Goal: Task Accomplishment & Management: Use online tool/utility

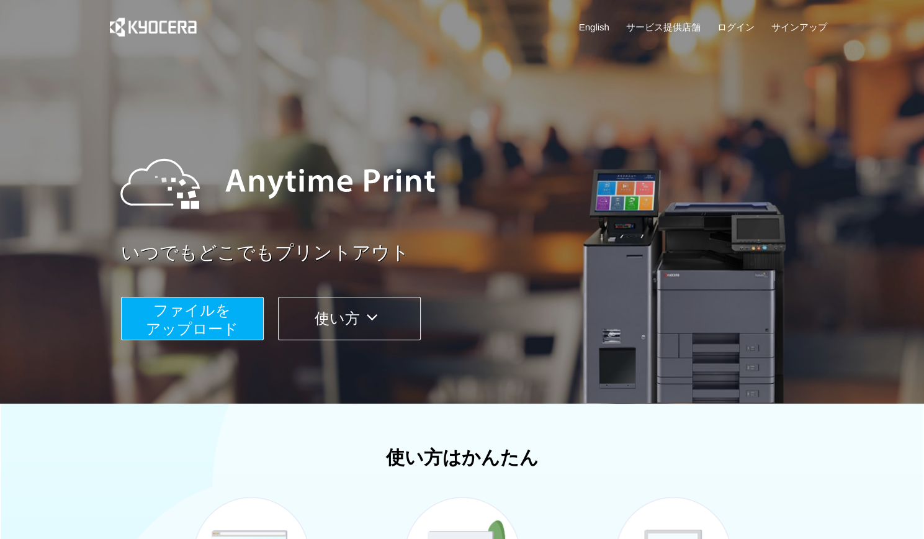
click at [135, 313] on button "ファイルを ​​アップロード" at bounding box center [192, 318] width 143 height 43
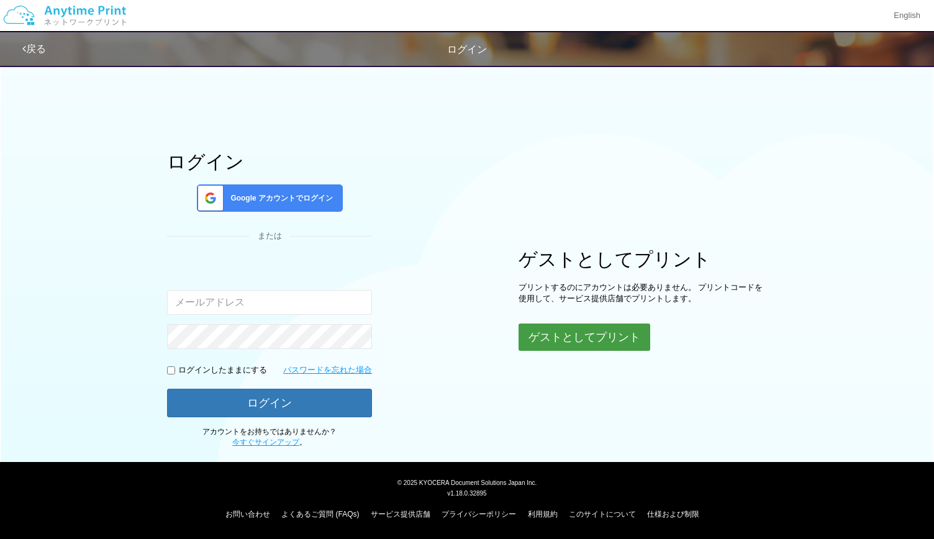
click at [539, 336] on button "ゲストとしてプリント" at bounding box center [584, 336] width 132 height 27
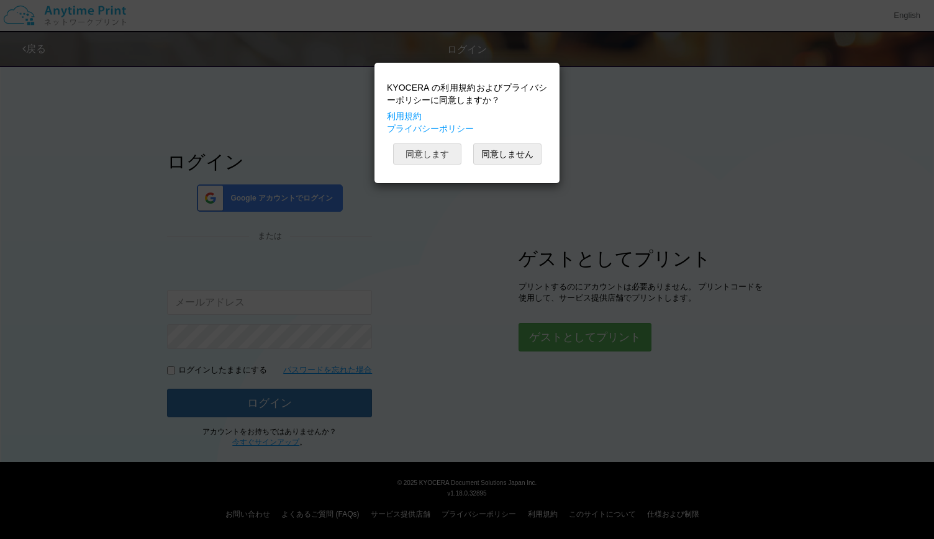
click at [427, 162] on button "同意します" at bounding box center [427, 153] width 68 height 21
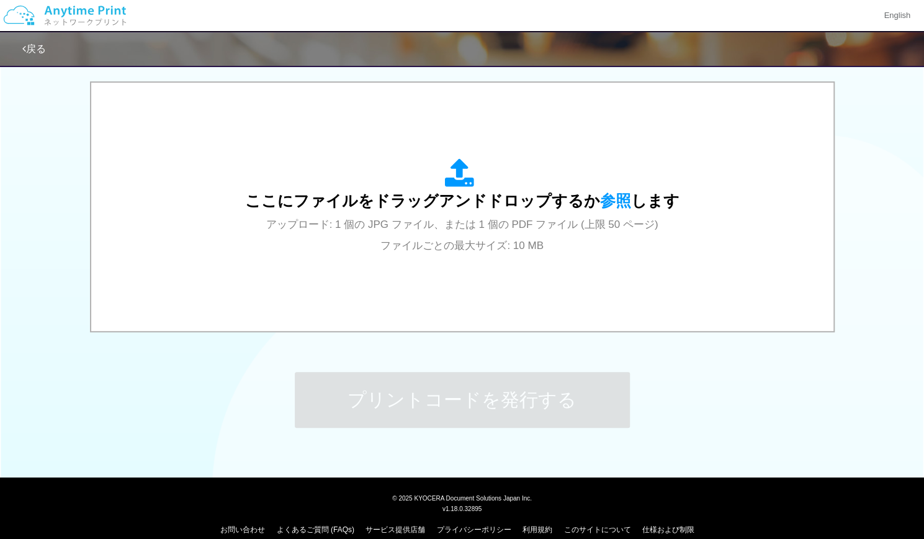
scroll to position [405, 0]
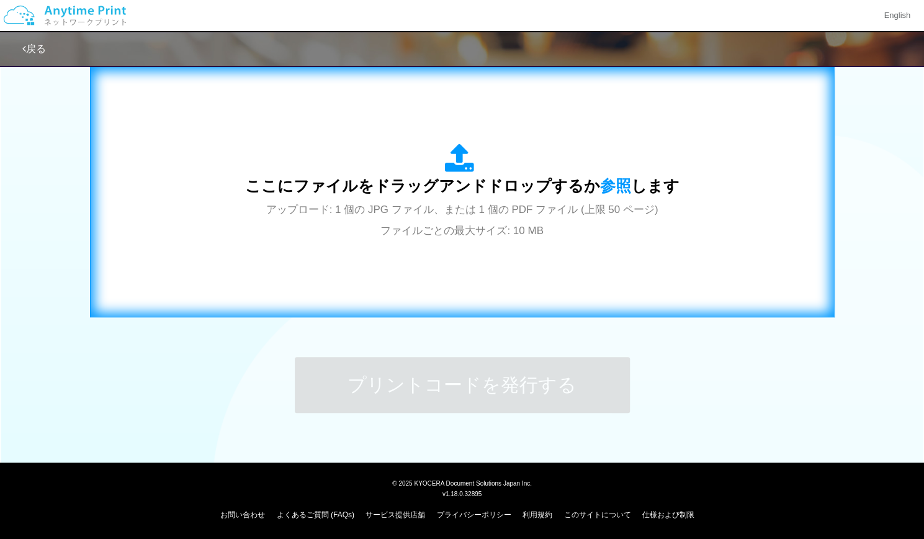
click at [386, 251] on div "ここにファイルをドラッグアンドドロップするか 参照 します アップロード: 1 個の JPG ファイル、または 1 個の PDF ファイル (上限 50 ペー…" at bounding box center [462, 191] width 719 height 225
click at [354, 204] on span "アップロード: 1 個の JPG ファイル、または 1 個の PDF ファイル (上限 50 ページ) ファイルごとの最大サイズ: 10 MB" at bounding box center [462, 220] width 392 height 33
click at [297, 208] on span "アップロード: 1 個の JPG ファイル、または 1 個の PDF ファイル (上限 50 ページ) ファイルごとの最大サイズ: 10 MB" at bounding box center [462, 220] width 392 height 33
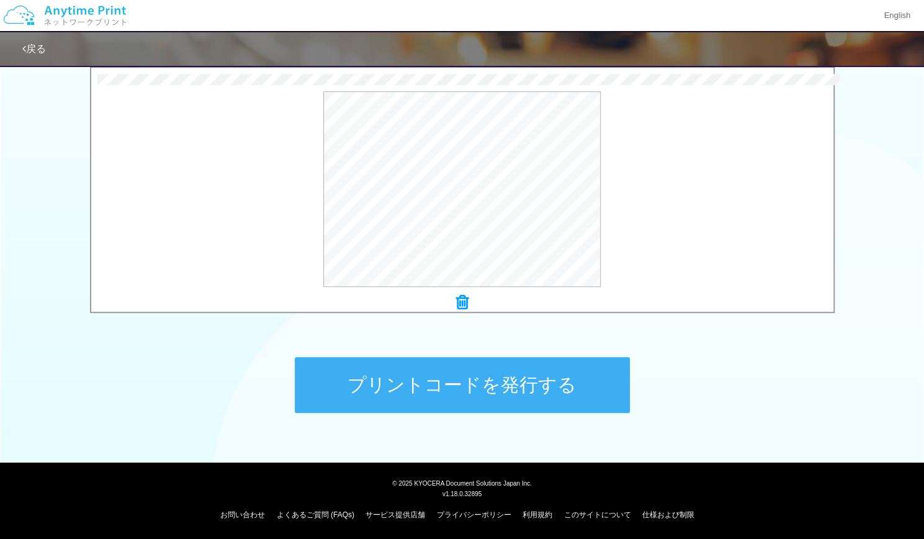
click at [379, 357] on button "プリントコードを発行する" at bounding box center [462, 385] width 335 height 56
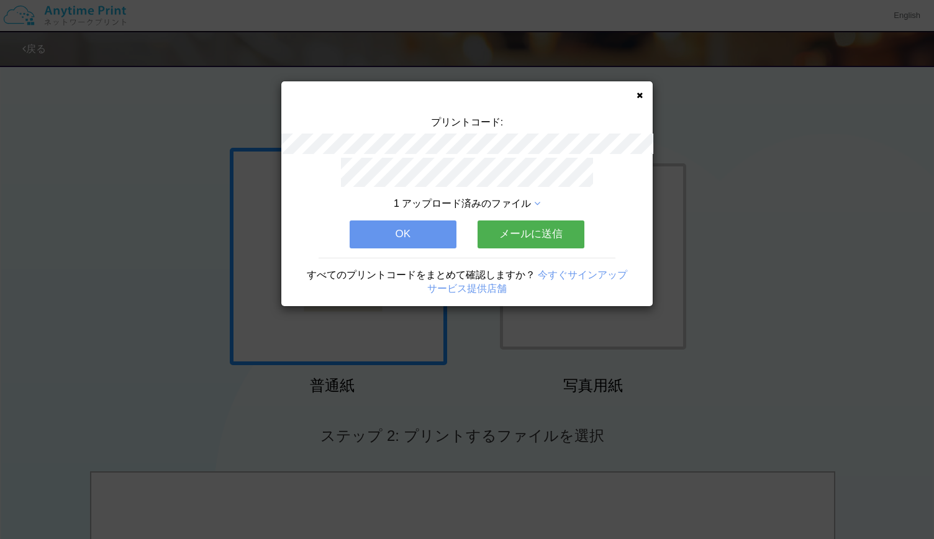
click at [387, 230] on button "OK" at bounding box center [403, 233] width 107 height 27
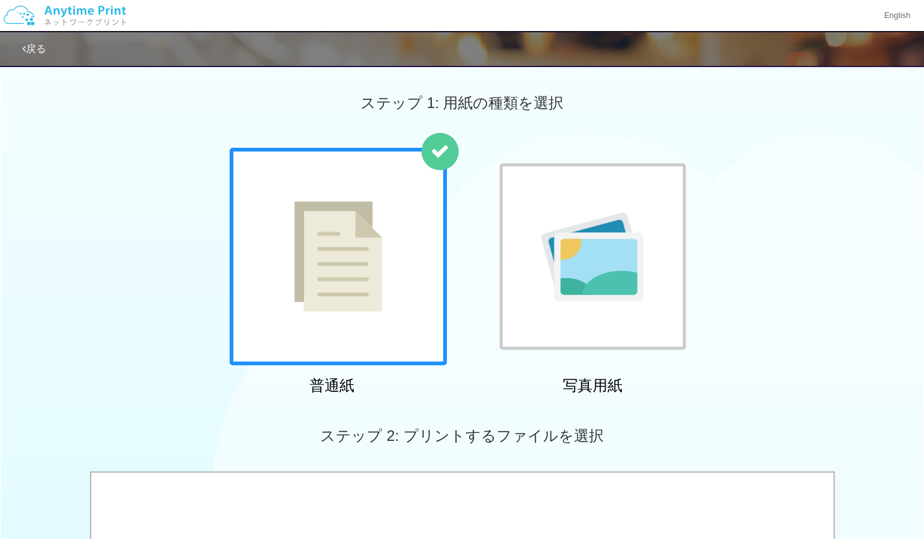
scroll to position [405, 0]
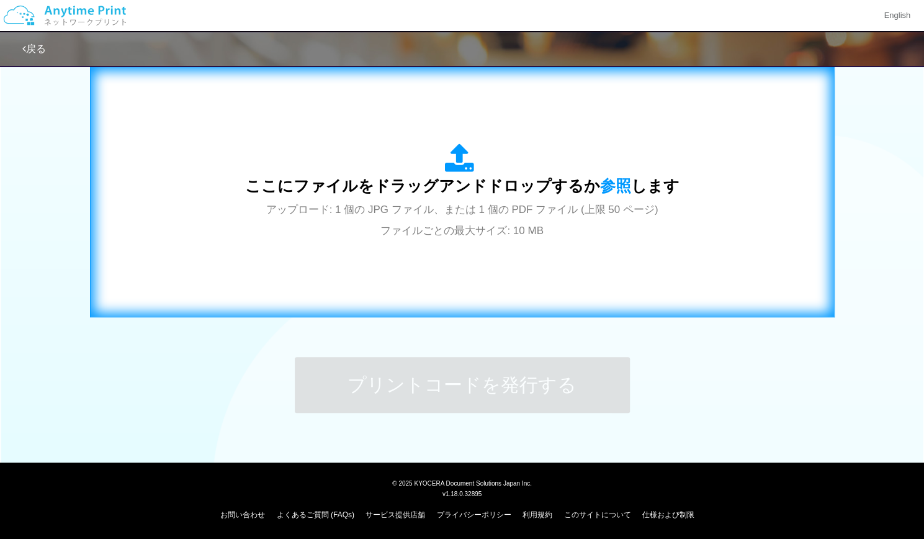
click at [361, 207] on span "アップロード: 1 個の JPG ファイル、または 1 個の PDF ファイル (上限 50 ページ) ファイルごとの最大サイズ: 10 MB" at bounding box center [462, 220] width 392 height 33
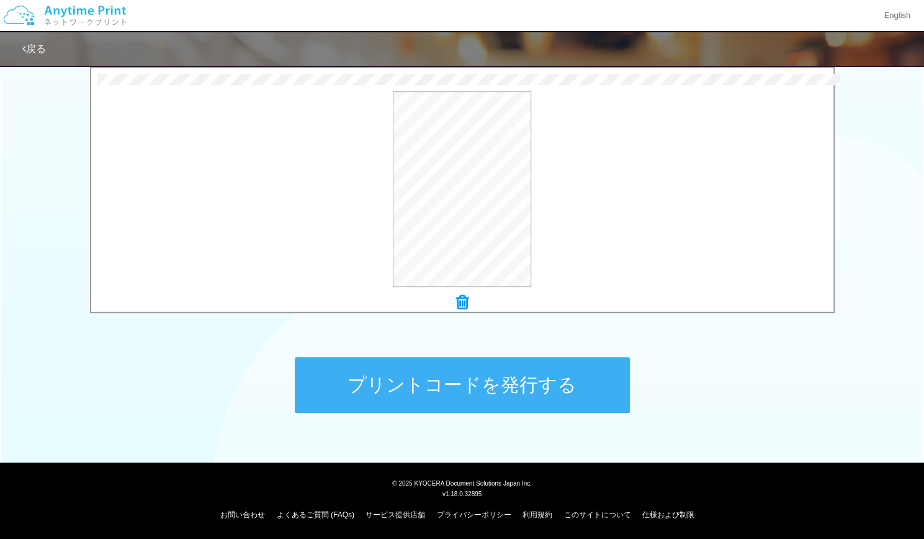
click at [397, 367] on button "プリントコードを発行する" at bounding box center [462, 385] width 335 height 56
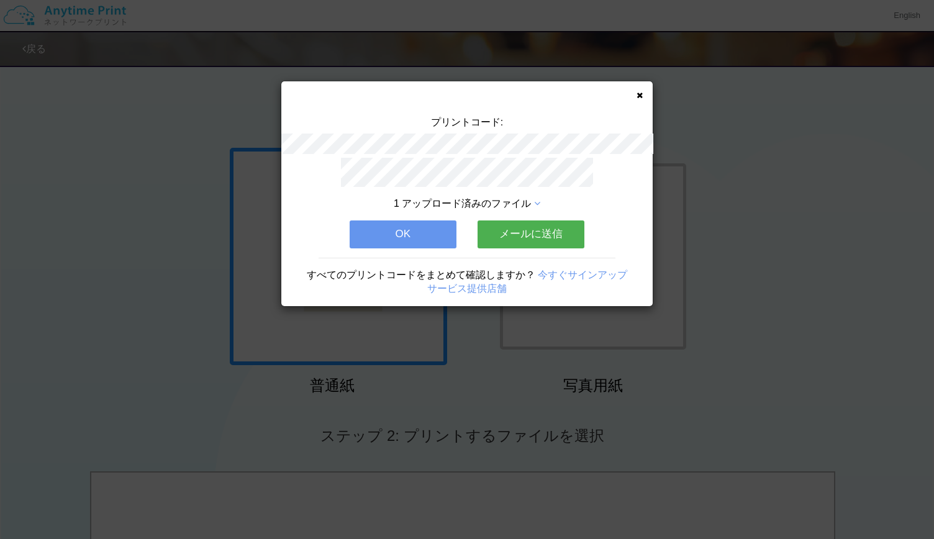
click at [389, 234] on button "OK" at bounding box center [403, 233] width 107 height 27
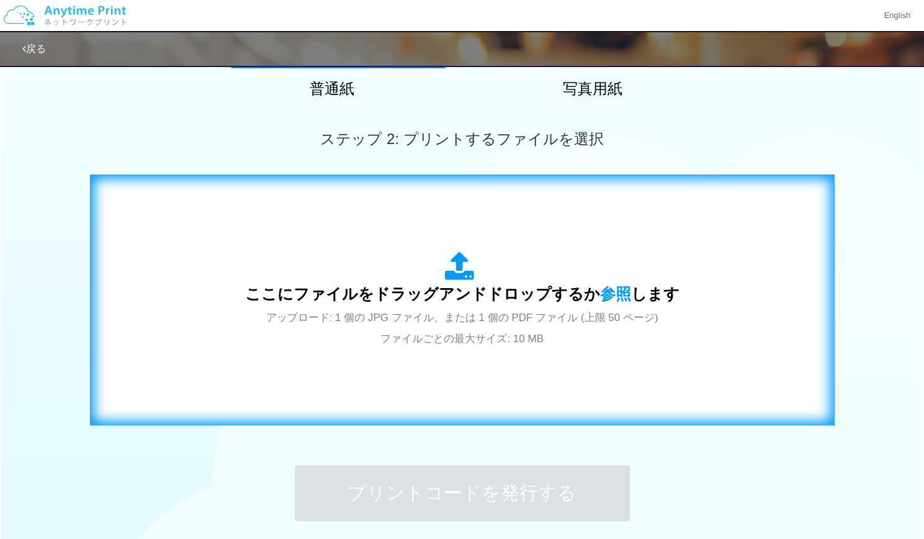
scroll to position [297, 0]
click at [399, 284] on span "ここにファイルをドラッグアンドドロップするか 参照 します" at bounding box center [462, 292] width 435 height 17
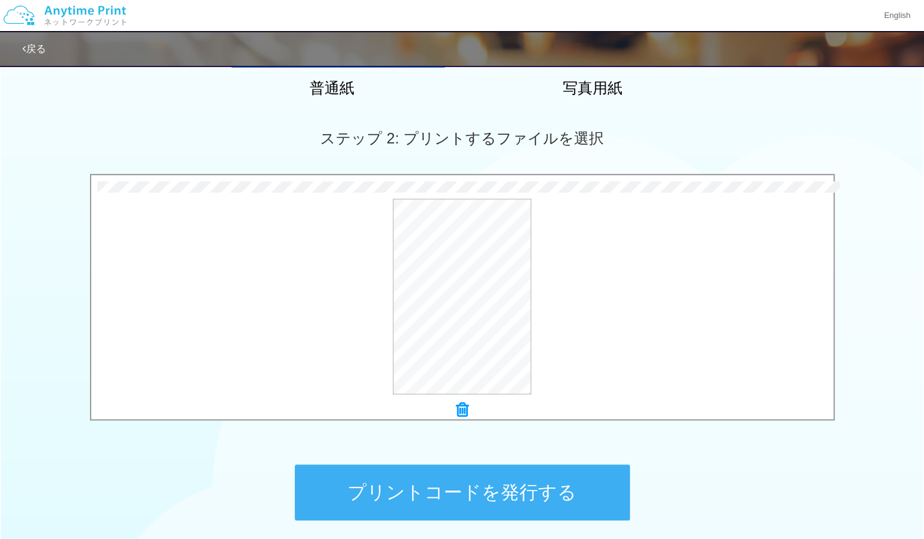
click at [395, 480] on button "プリントコードを発行する" at bounding box center [462, 492] width 335 height 56
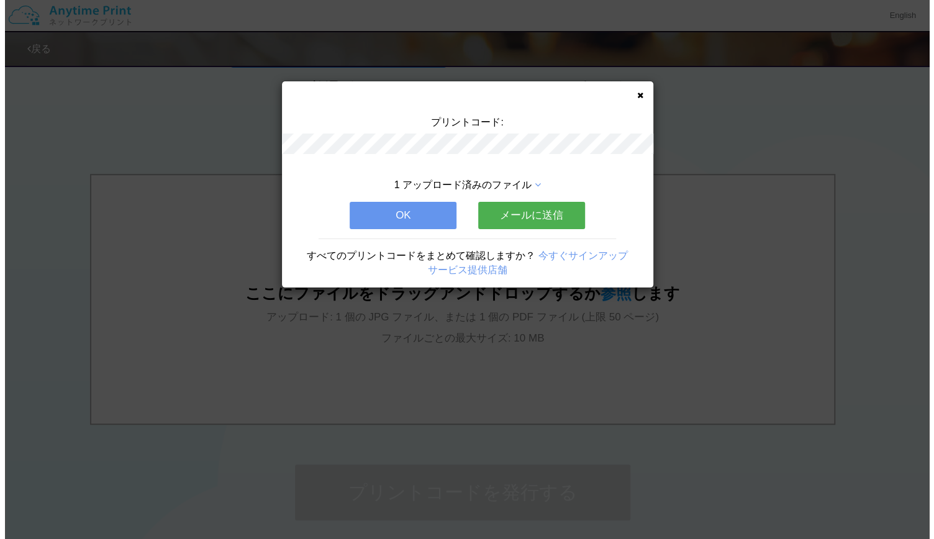
scroll to position [0, 0]
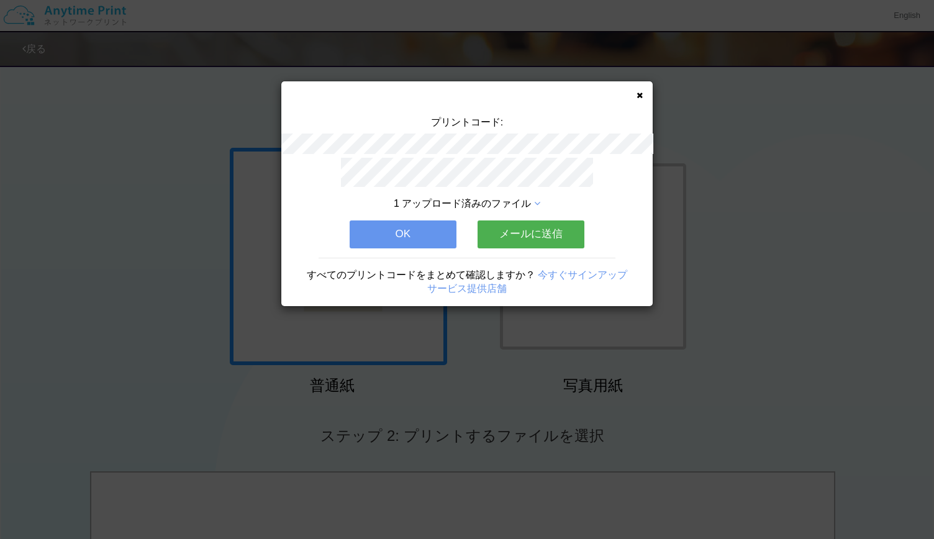
click at [643, 244] on div "1 アップロード済みのファイル OK メールに送信 すべてのプリントコードをまとめて確認しますか？ 今すぐサインアップ サービス提供店舗" at bounding box center [466, 232] width 371 height 148
